Goal: Information Seeking & Learning: Learn about a topic

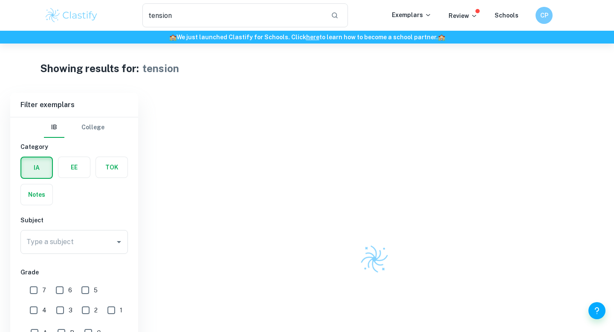
scroll to position [93, 0]
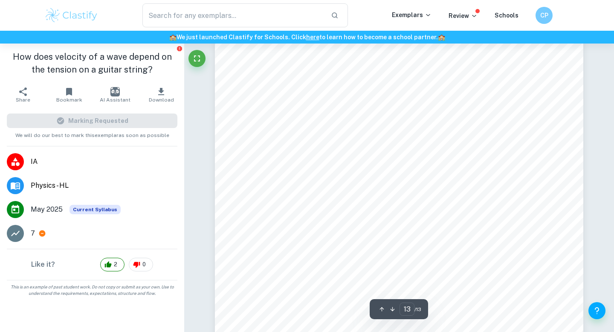
scroll to position [6368, 0]
click at [428, 113] on span "Cambridge University Press, 2023" at bounding box center [458, 113] width 92 height 7
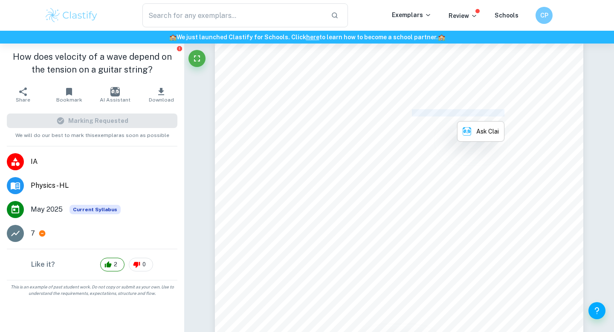
click at [428, 113] on span "Cambridge University Press, 2023" at bounding box center [458, 113] width 92 height 7
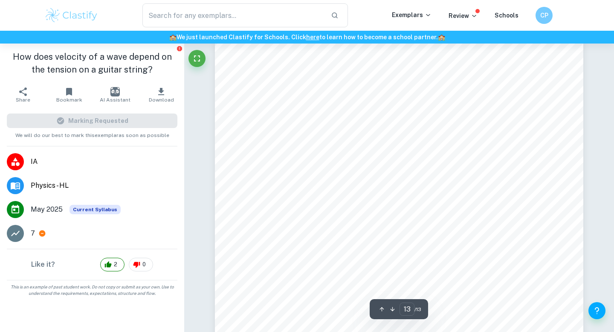
click at [381, 113] on span "Physics for the IB Diploma coursebook," at bounding box center [357, 113] width 106 height 7
drag, startPoint x: 305, startPoint y: 111, endPoint x: 407, endPoint y: 111, distance: 101.8
click at [407, 111] on span "Physics for the IB Diploma coursebook," at bounding box center [357, 113] width 106 height 7
copy span "Physics for the IB Diploma coursebook"
click at [408, 111] on span "Physics for the IB Diploma coursebook," at bounding box center [357, 113] width 106 height 7
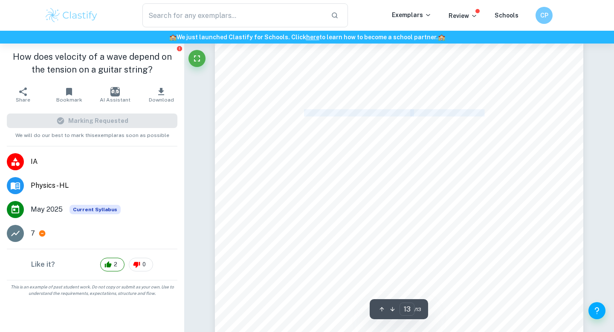
drag, startPoint x: 304, startPoint y: 113, endPoint x: 485, endPoint y: 112, distance: 181.5
click at [485, 112] on div "Bibliography [1] [PERSON_NAME], Physics for the IB Diploma coursebook, Cambridg…" at bounding box center [399, 298] width 368 height 521
copy div "Physics for the IB Diploma coursebook, [GEOGRAPHIC_DATA] Pres"
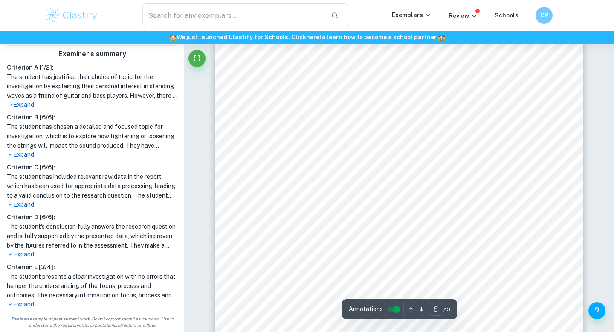
scroll to position [3920, 0]
